Goal: Task Accomplishment & Management: Use online tool/utility

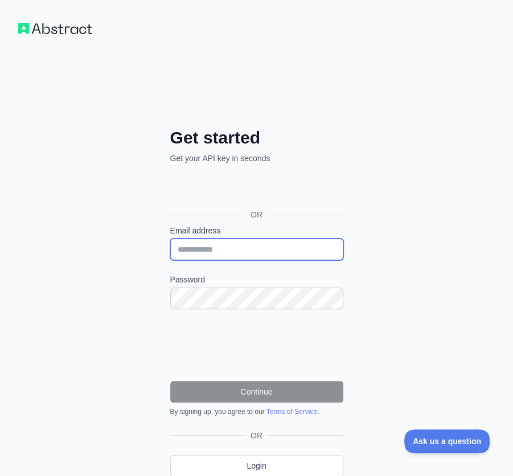
click at [279, 257] on input "Email address" at bounding box center [256, 249] width 173 height 22
click at [289, 246] on input "Email address" at bounding box center [256, 249] width 173 height 22
paste input "**********"
type input "**********"
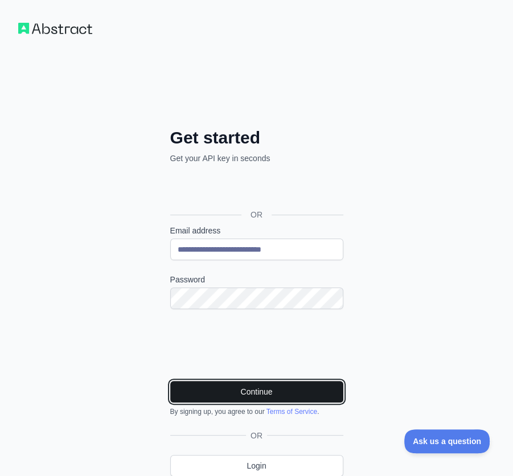
click at [303, 393] on button "Continue" at bounding box center [256, 392] width 173 height 22
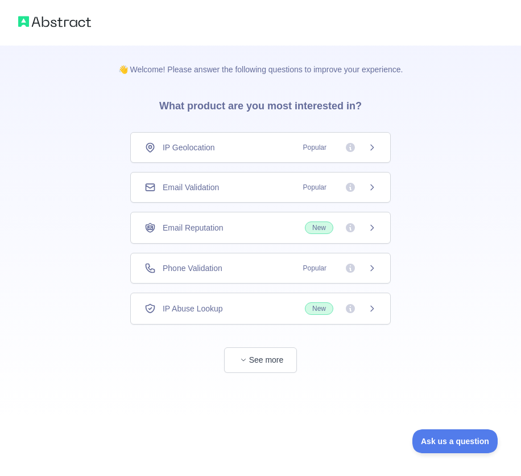
click at [291, 187] on div "Email Validation Popular" at bounding box center [261, 187] width 232 height 11
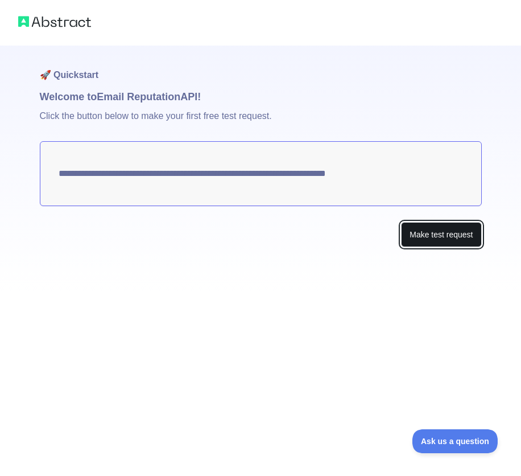
click at [444, 224] on button "Make test request" at bounding box center [441, 235] width 80 height 26
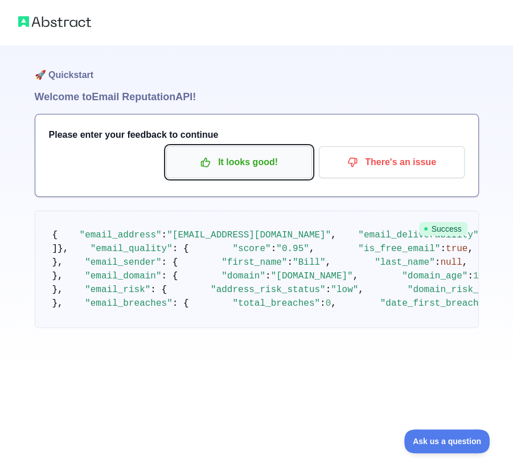
click at [273, 158] on p "It looks good!" at bounding box center [239, 162] width 129 height 19
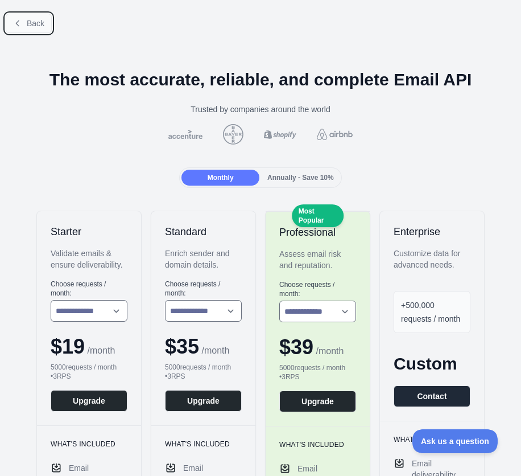
click at [27, 24] on span "Back" at bounding box center [36, 23] width 18 height 9
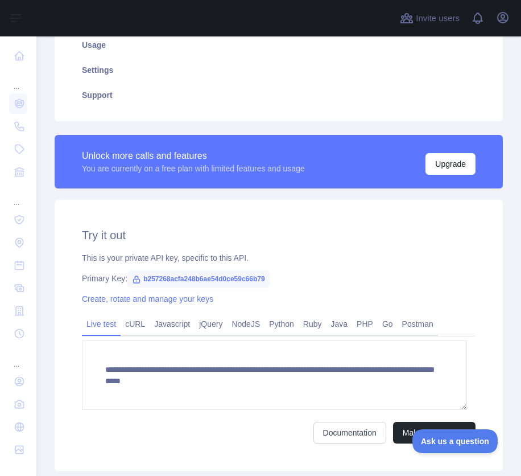
scroll to position [228, 0]
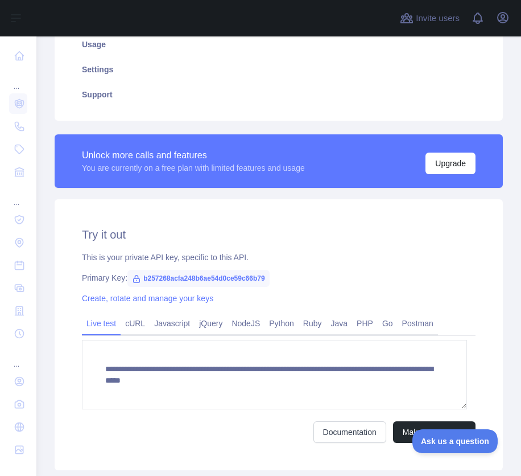
click at [251, 277] on span "b257268acfa248b6ae54d0ce59c66b79" at bounding box center [198, 278] width 142 height 17
copy span "b257268acfa248b6ae54d0ce59c66b79"
